Goal: Transaction & Acquisition: Purchase product/service

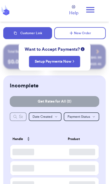
scroll to position [2, 0]
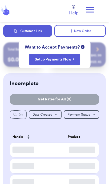
checkbox input "true"
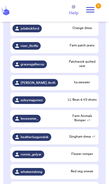
scroll to position [146, 0]
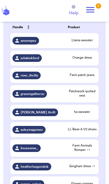
click at [86, 151] on span "Farm Animals Romper + 1" at bounding box center [82, 147] width 29 height 9
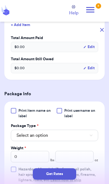
scroll to position [176, 0]
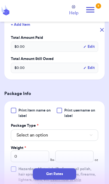
click at [81, 138] on button "Select an option" at bounding box center [54, 135] width 87 height 11
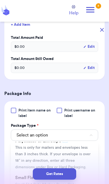
scroll to position [52, 0]
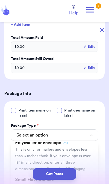
click at [81, 152] on li "PolyMailer or Envelope ✉️ This is only for mailers and envelopes less than 3 in…" at bounding box center [54, 155] width 87 height 37
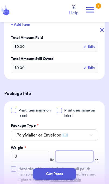
click at [78, 158] on input "number" at bounding box center [74, 156] width 38 height 11
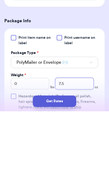
type input "7.5"
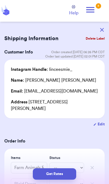
scroll to position [0, 0]
click at [58, 179] on button "Get Rates" at bounding box center [54, 173] width 43 height 11
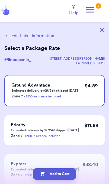
click at [37, 36] on button "Edit Label Information" at bounding box center [29, 36] width 50 height 7
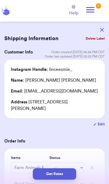
click at [101, 123] on button "Edit" at bounding box center [98, 124] width 11 height 5
select select "CA"
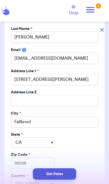
scroll to position [83, 0]
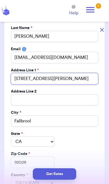
click at [81, 80] on input "[STREET_ADDRESS][PERSON_NAME]" at bounding box center [54, 78] width 87 height 11
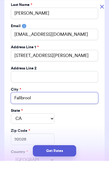
click at [76, 115] on input "Fallbrool" at bounding box center [54, 120] width 87 height 11
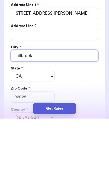
type input "Fallbrook"
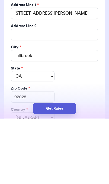
click at [72, 168] on button "Get Rates" at bounding box center [54, 173] width 43 height 11
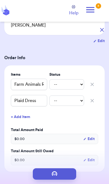
scroll to position [0, 0]
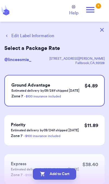
click at [68, 176] on button "Add to Cart" at bounding box center [54, 173] width 43 height 11
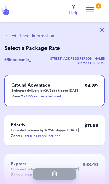
checkbox input "true"
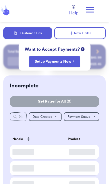
checkbox input "true"
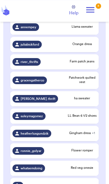
scroll to position [125, 0]
click at [86, 84] on span "Patchwork quilted vest" at bounding box center [82, 80] width 29 height 9
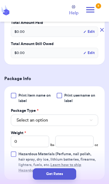
scroll to position [181, 0]
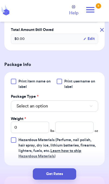
click at [89, 112] on button "Select an option" at bounding box center [54, 105] width 87 height 11
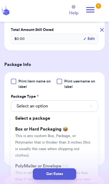
click at [89, 173] on div "Get Rates" at bounding box center [54, 173] width 100 height 11
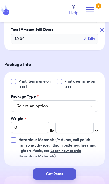
click at [67, 110] on button "Select an option" at bounding box center [54, 105] width 87 height 11
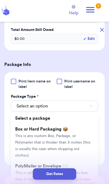
click at [77, 108] on button "Select an option" at bounding box center [54, 105] width 87 height 11
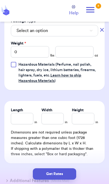
scroll to position [257, 0]
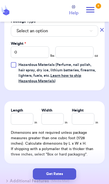
click at [80, 36] on button "Select an option" at bounding box center [54, 30] width 87 height 11
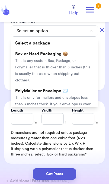
click at [71, 96] on span "This is only for mailers and envelopes less than 3 inches thick. If your envelo…" at bounding box center [53, 107] width 76 height 23
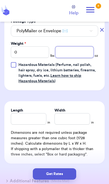
click at [79, 58] on input "number" at bounding box center [74, 51] width 38 height 11
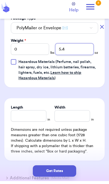
type input "5.4"
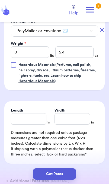
click at [67, 178] on button "Get Rates" at bounding box center [54, 173] width 43 height 11
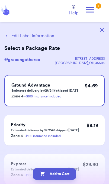
click at [44, 35] on button "Edit Label Information" at bounding box center [29, 36] width 50 height 7
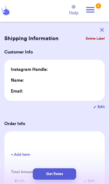
type input "0"
type input "5.4"
type input "0"
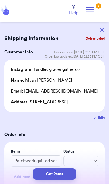
click at [64, 177] on button "Get Rates" at bounding box center [54, 173] width 43 height 11
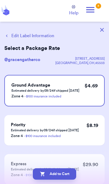
click at [50, 174] on button "Add to Cart" at bounding box center [54, 173] width 43 height 11
checkbox input "true"
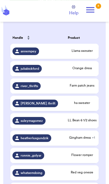
scroll to position [101, 0]
click at [88, 106] on div "ha sweater" at bounding box center [82, 103] width 29 height 5
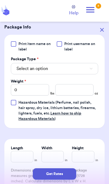
scroll to position [220, 0]
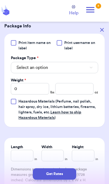
click at [87, 73] on button "Select an option" at bounding box center [54, 67] width 87 height 11
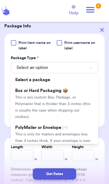
click at [82, 139] on span "This is only for mailers and envelopes less than 3 inches thick. If your envelo…" at bounding box center [53, 144] width 76 height 23
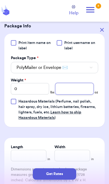
click at [79, 95] on input "number" at bounding box center [74, 88] width 38 height 11
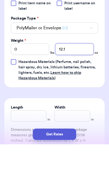
type input "12.1"
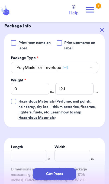
click at [66, 178] on button "Get Rates" at bounding box center [54, 173] width 43 height 11
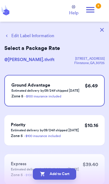
click at [71, 178] on button "Add to Cart" at bounding box center [54, 173] width 43 height 11
checkbox input "true"
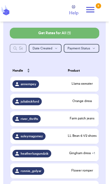
scroll to position [69, 0]
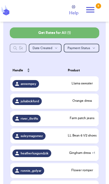
click at [54, 157] on div "heatherluxgundzik" at bounding box center [37, 154] width 51 height 8
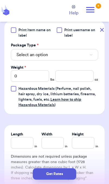
scroll to position [250, 0]
click at [100, 32] on button "button" at bounding box center [102, 30] width 12 height 12
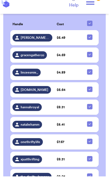
scroll to position [390, 0]
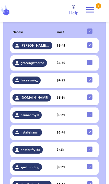
click at [32, 80] on span "linceesmie_" at bounding box center [29, 80] width 17 height 4
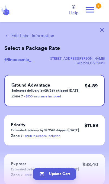
scroll to position [0, 0]
click at [42, 36] on button "Edit Label Information" at bounding box center [29, 36] width 50 height 7
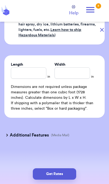
click at [66, 177] on button "Get Rates" at bounding box center [54, 173] width 43 height 11
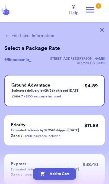
click at [69, 177] on button "Add to Cart" at bounding box center [54, 173] width 43 height 11
checkbox input "true"
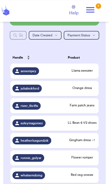
scroll to position [81, 0]
click at [85, 73] on span "Llama sweater" at bounding box center [82, 70] width 29 height 4
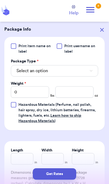
scroll to position [220, 0]
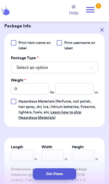
click at [78, 70] on button "Select an option" at bounding box center [54, 67] width 87 height 11
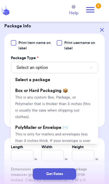
click at [64, 135] on span "This is only for mailers and envelopes less than 3 inches thick. If your envelo…" at bounding box center [53, 144] width 76 height 23
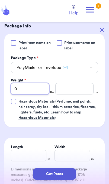
click at [35, 92] on input "0" at bounding box center [30, 88] width 38 height 11
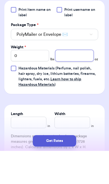
click at [71, 83] on input "number" at bounding box center [74, 88] width 38 height 11
type input "7.2"
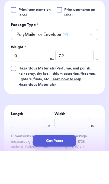
scroll to position [22, 0]
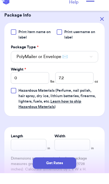
click at [68, 178] on button "Get Rates" at bounding box center [54, 173] width 43 height 11
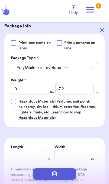
scroll to position [0, 0]
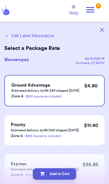
click at [32, 38] on button "Edit Label Information" at bounding box center [29, 36] width 50 height 7
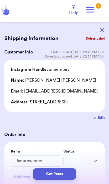
click at [49, 174] on button "Get Rates" at bounding box center [54, 173] width 43 height 11
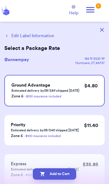
click at [68, 178] on button "Add to Cart" at bounding box center [54, 173] width 43 height 11
checkbox input "true"
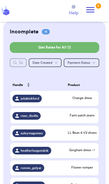
scroll to position [51, 0]
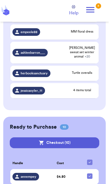
click at [85, 142] on button "Checkout ( 10 )" at bounding box center [55, 142] width 90 height 11
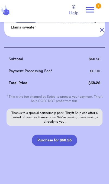
scroll to position [387, 0]
click at [70, 140] on button "Purchase for $68.26" at bounding box center [55, 140] width 46 height 11
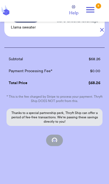
scroll to position [55, 0]
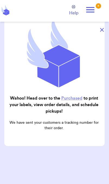
click at [39, 69] on icon at bounding box center [47, 74] width 21 height 28
